Goal: Transaction & Acquisition: Download file/media

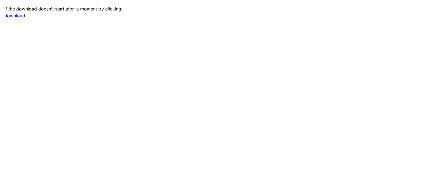
click at [17, 17] on link "download" at bounding box center [14, 16] width 21 height 6
drag, startPoint x: 60, startPoint y: 26, endPoint x: 61, endPoint y: 4, distance: 21.8
click at [60, 22] on main "If the download doesn't start after a moment try clicking: download" at bounding box center [210, 97] width 421 height 195
click at [19, 16] on link "download" at bounding box center [14, 16] width 21 height 6
